Goal: Submit feedback/report problem

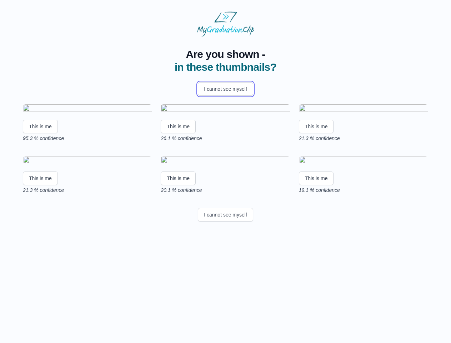
click at [225, 89] on button "I cannot see myself" at bounding box center [225, 89] width 55 height 14
click at [40, 188] on html "Are you shown - in these thumbnails? I cannot see myself This is me 95.3 % conf…" at bounding box center [225, 118] width 451 height 236
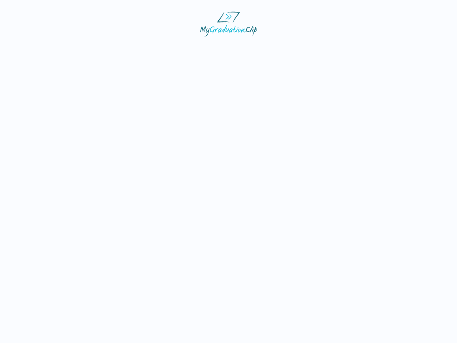
click at [179, 48] on html at bounding box center [228, 24] width 457 height 48
click at [318, 48] on html at bounding box center [228, 24] width 457 height 48
click at [40, 48] on html at bounding box center [228, 24] width 457 height 48
click at [179, 48] on html at bounding box center [228, 24] width 457 height 48
click at [318, 48] on html at bounding box center [228, 24] width 457 height 48
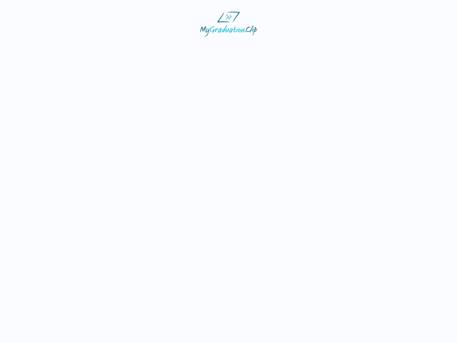
click at [225, 48] on html at bounding box center [228, 24] width 457 height 48
